Goal: Task Accomplishment & Management: Use online tool/utility

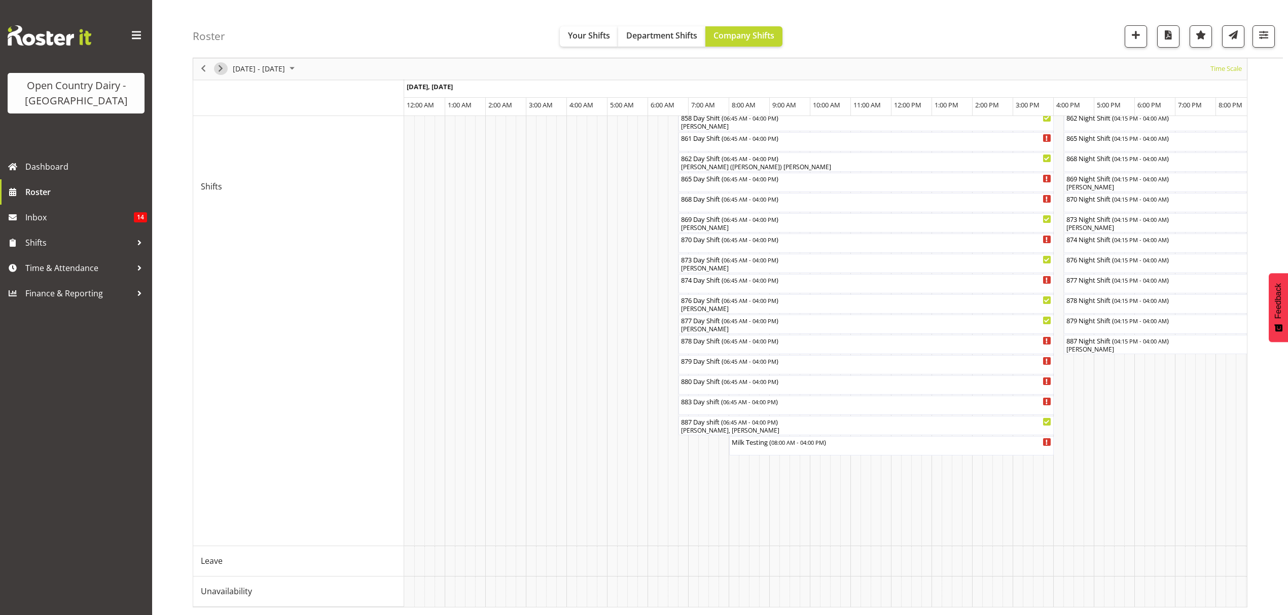
click at [220, 69] on span "Next" at bounding box center [220, 69] width 12 height 13
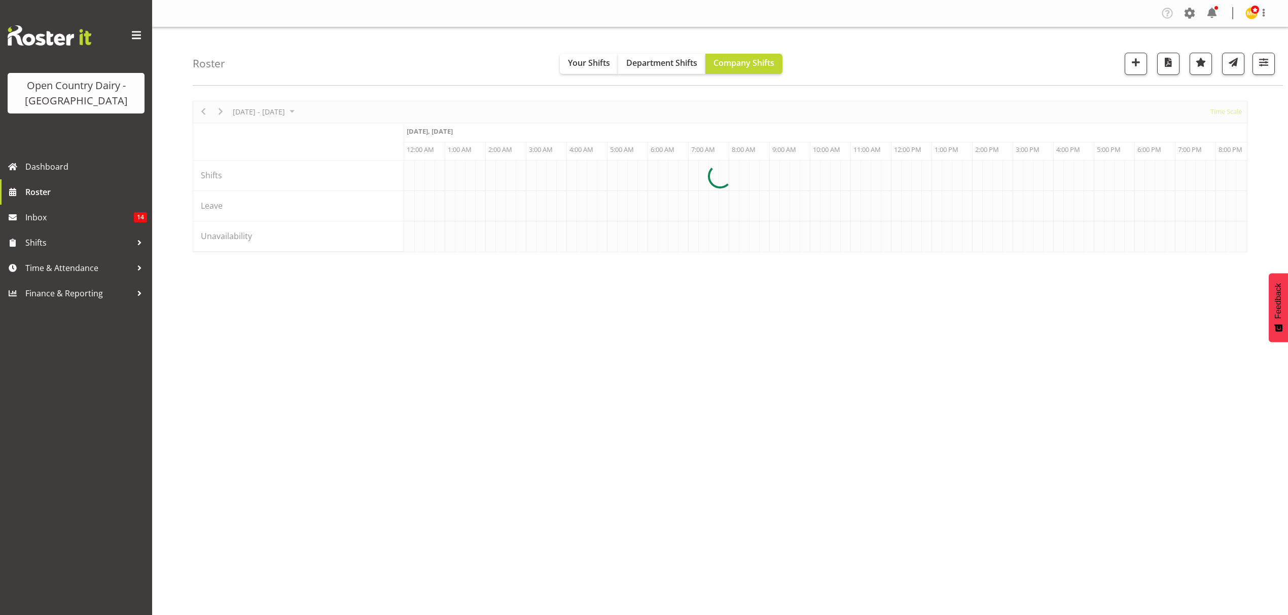
click at [484, 252] on div at bounding box center [720, 177] width 1054 height 152
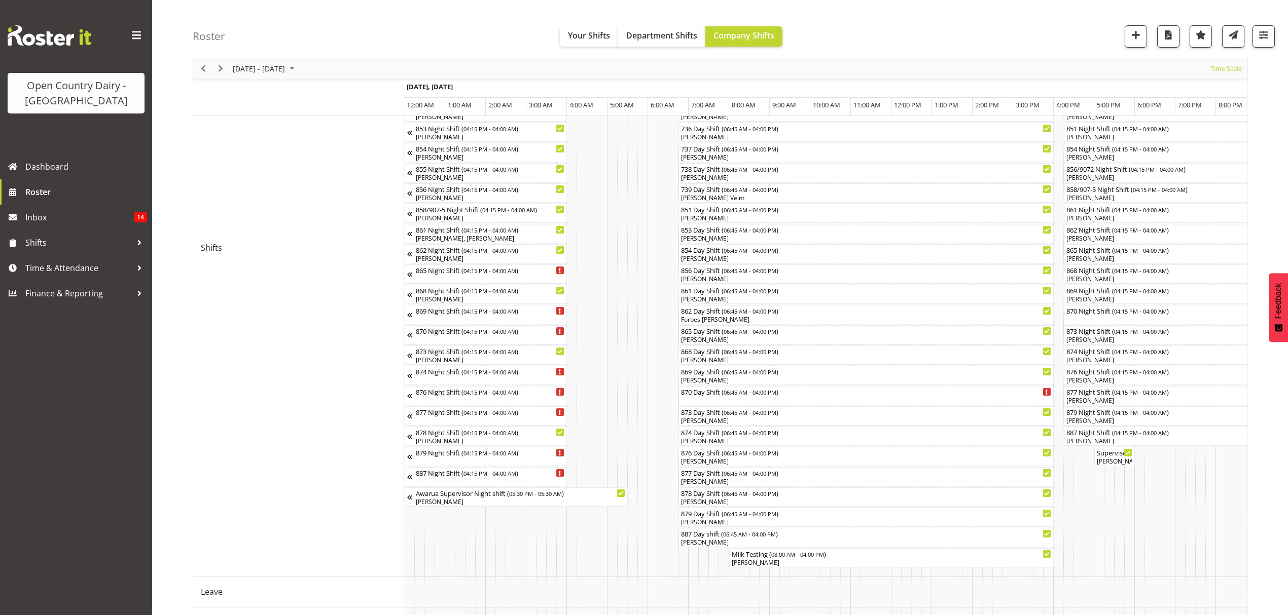
scroll to position [283, 0]
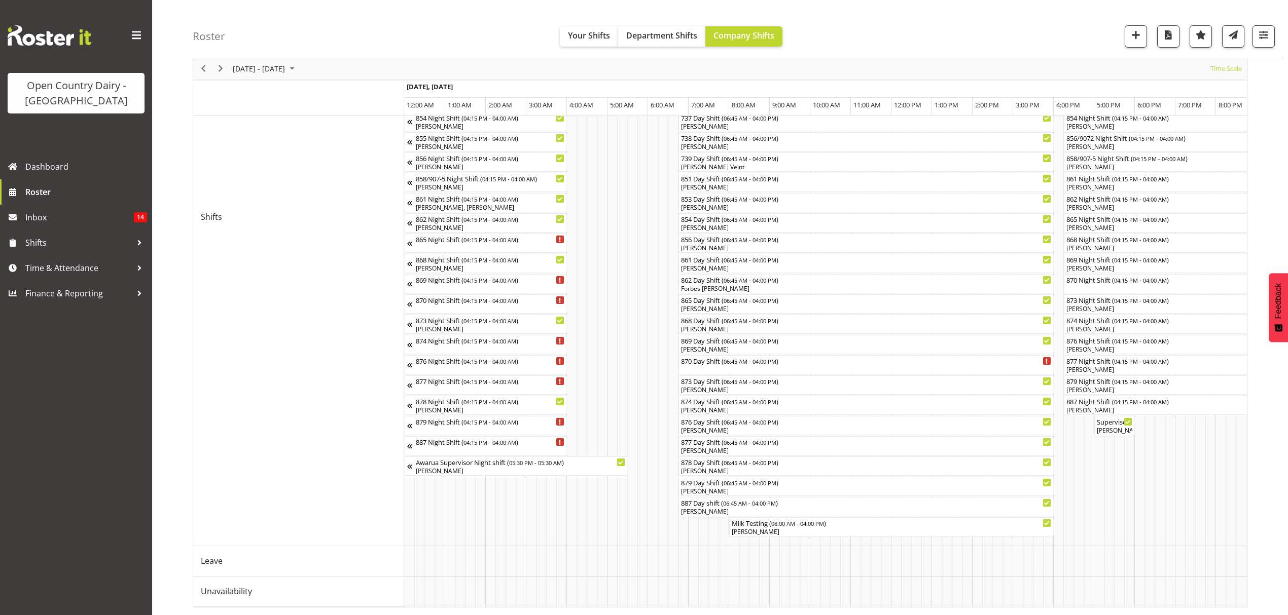
click at [212, 66] on div "next period" at bounding box center [220, 68] width 17 height 21
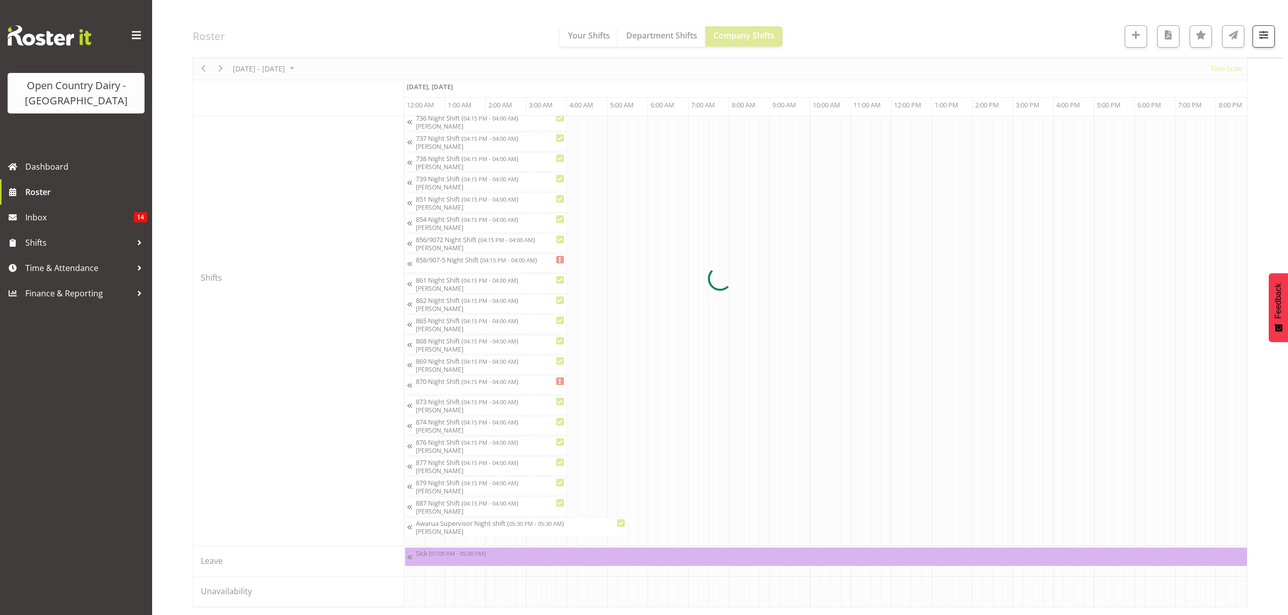
click at [205, 42] on h4 "Roster" at bounding box center [209, 36] width 32 height 12
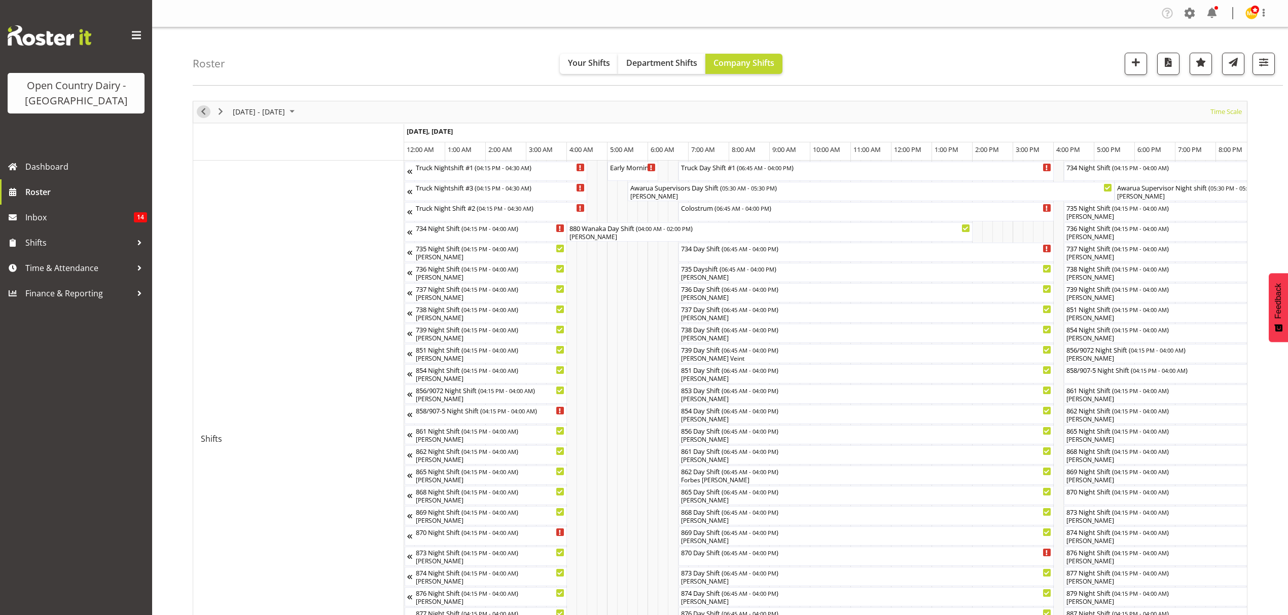
click at [203, 114] on span "Previous" at bounding box center [203, 111] width 12 height 13
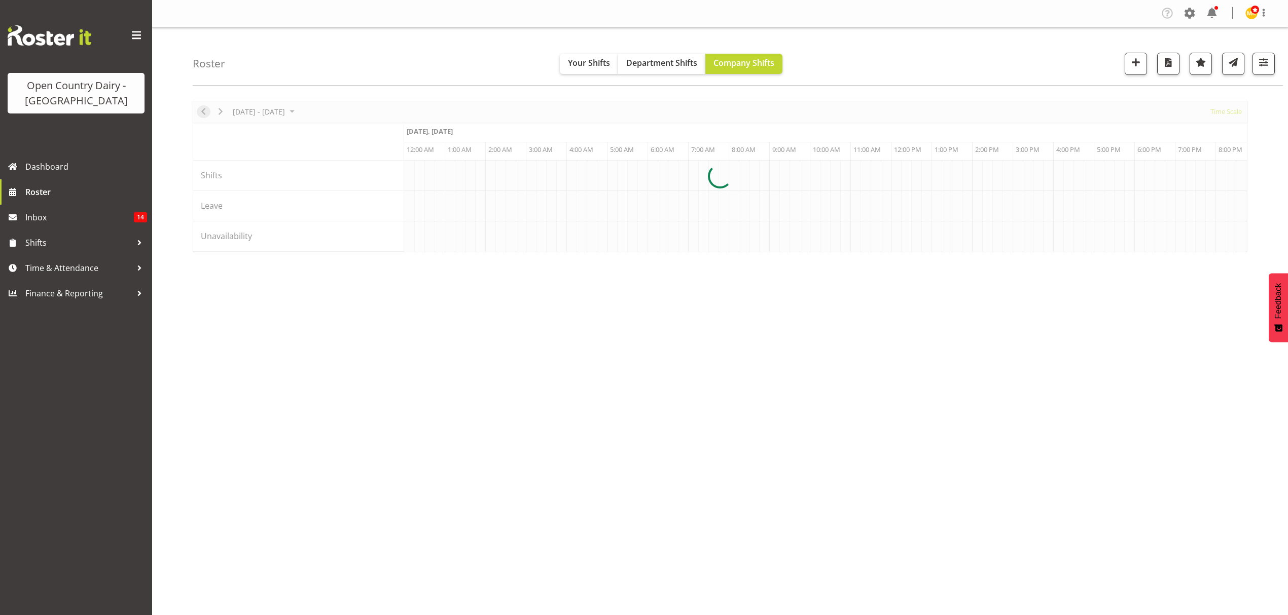
click at [203, 114] on div at bounding box center [720, 177] width 1054 height 152
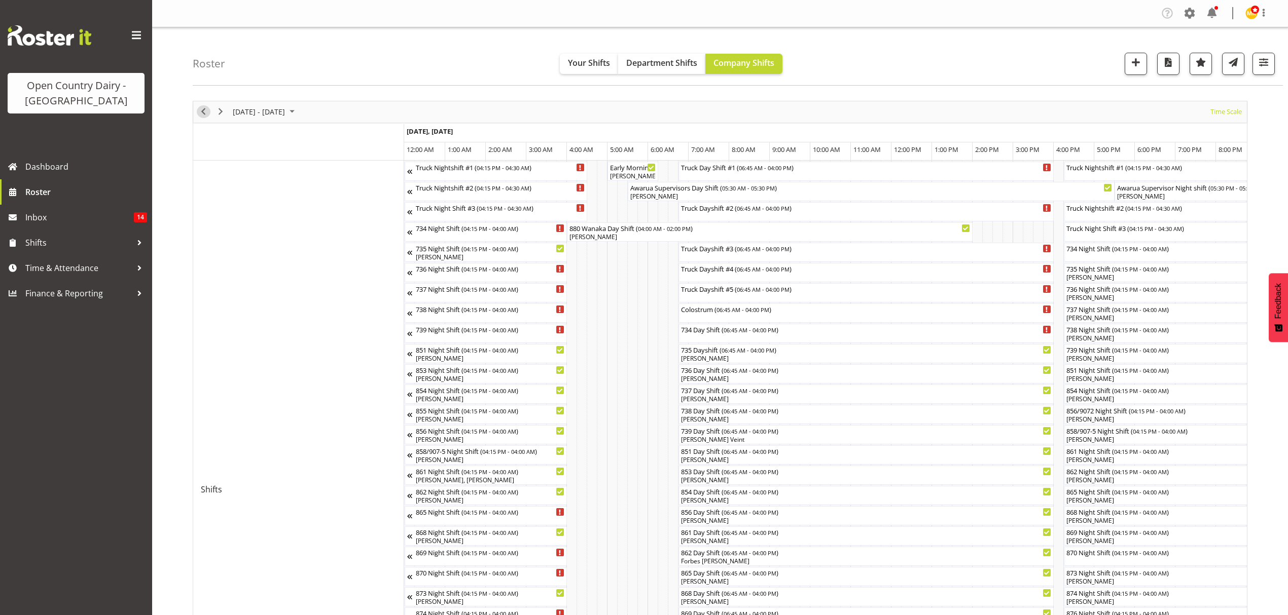
click at [204, 112] on span "Previous" at bounding box center [203, 111] width 12 height 13
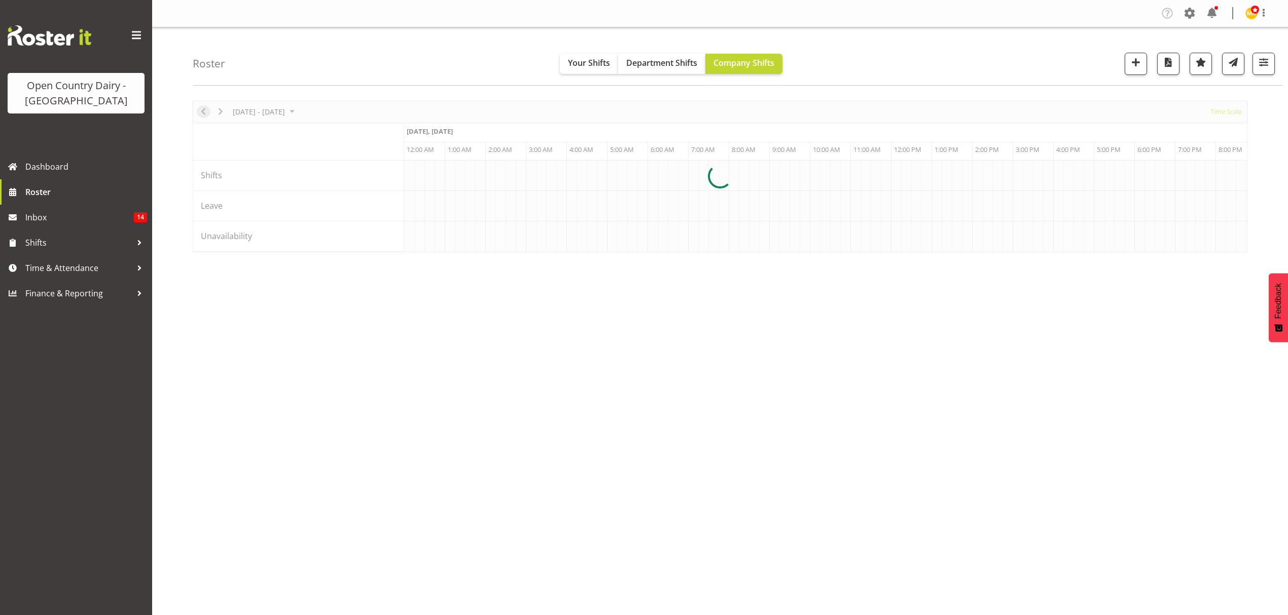
scroll to position [0, 2920]
